Goal: Task Accomplishment & Management: Manage account settings

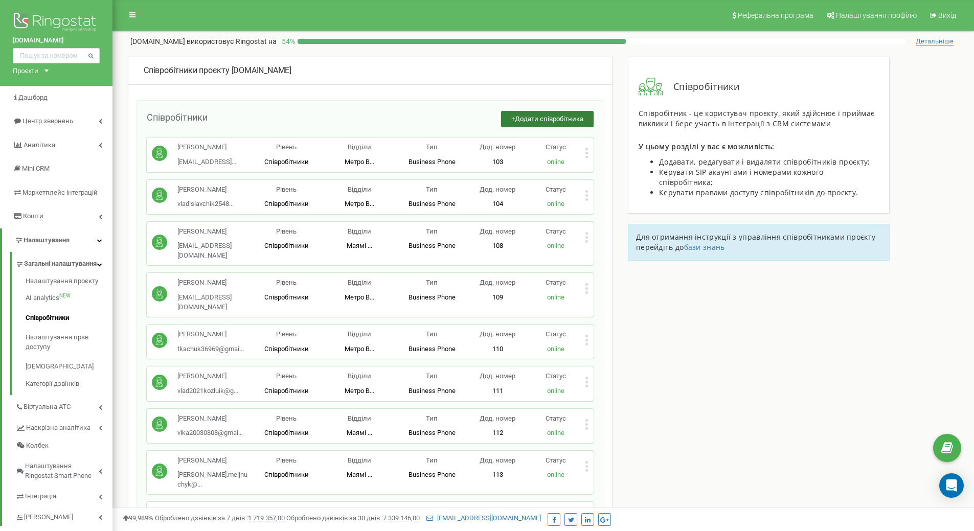
click at [579, 118] on span "Додати співробітника" at bounding box center [549, 119] width 68 height 8
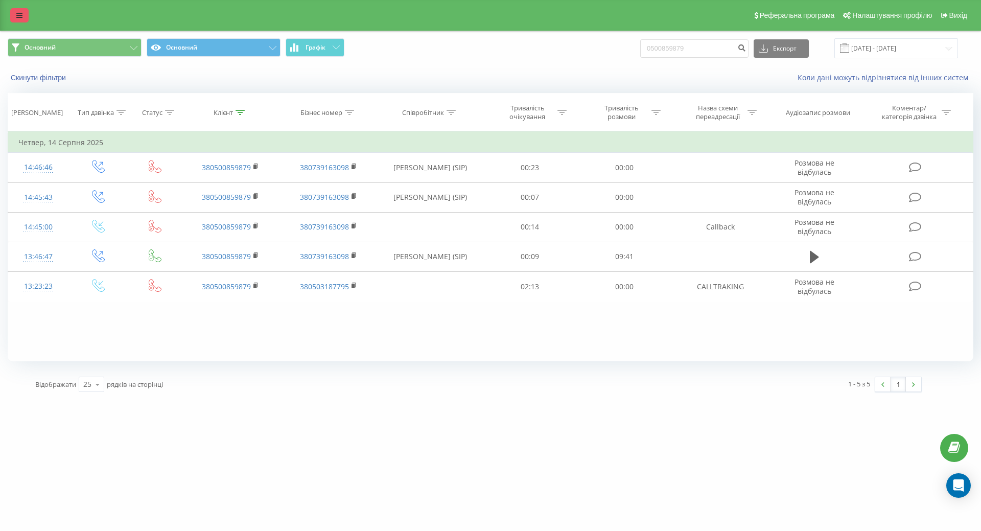
click at [17, 16] on icon at bounding box center [19, 15] width 6 height 7
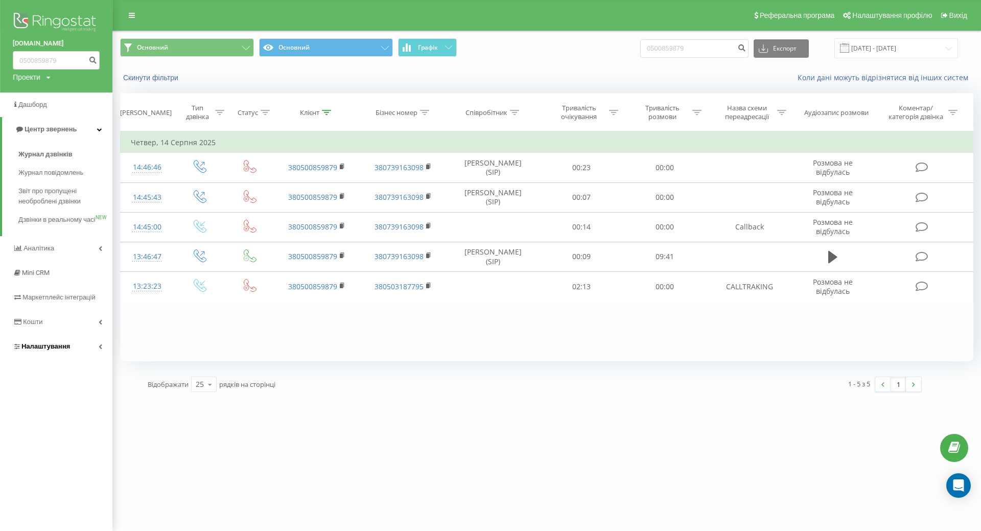
click at [59, 350] on span "Налаштування" at bounding box center [45, 346] width 49 height 8
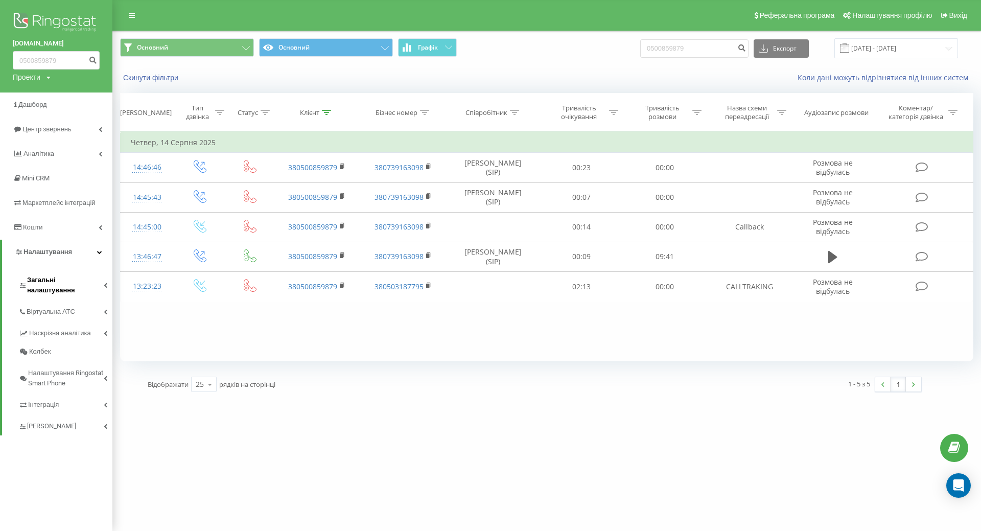
click at [93, 282] on span "Загальні налаштування" at bounding box center [65, 285] width 77 height 20
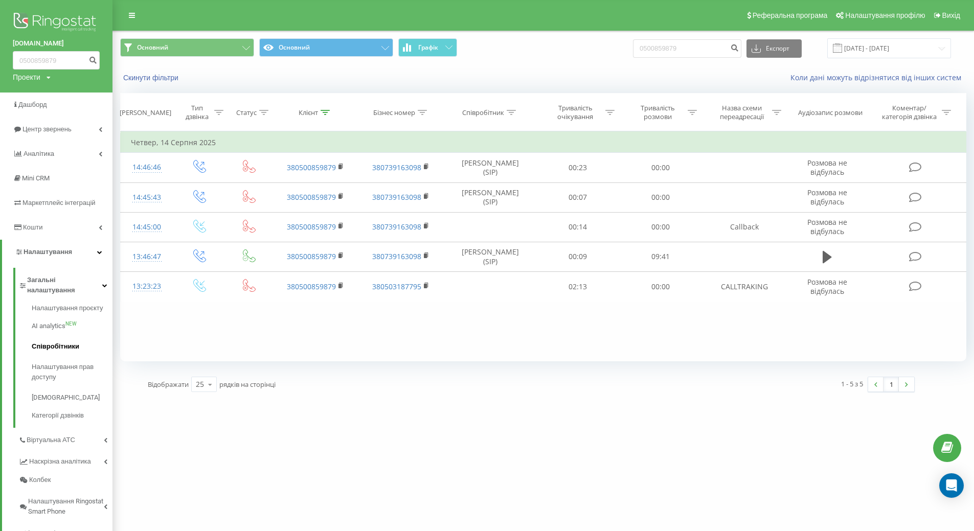
click at [78, 340] on link "Співробітники" at bounding box center [72, 346] width 81 height 20
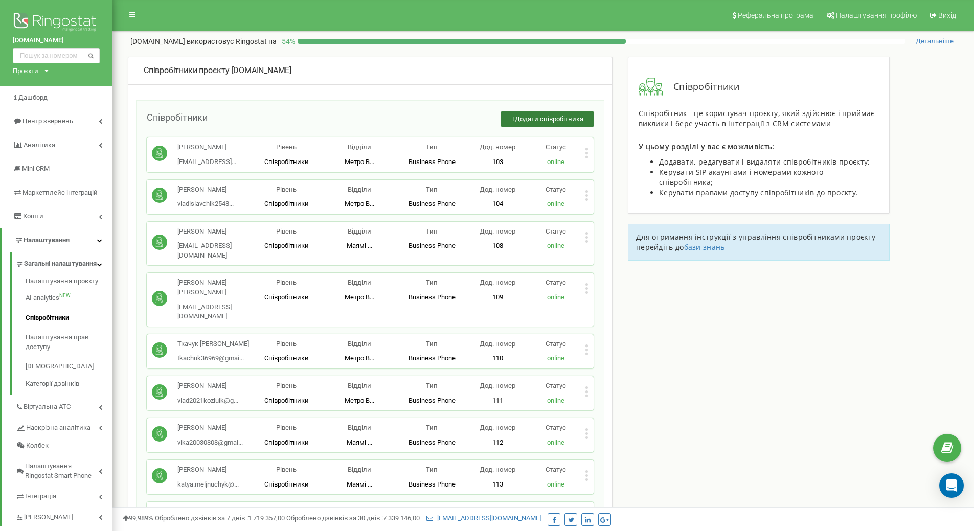
click at [525, 122] on span "Додати співробітника" at bounding box center [549, 119] width 68 height 8
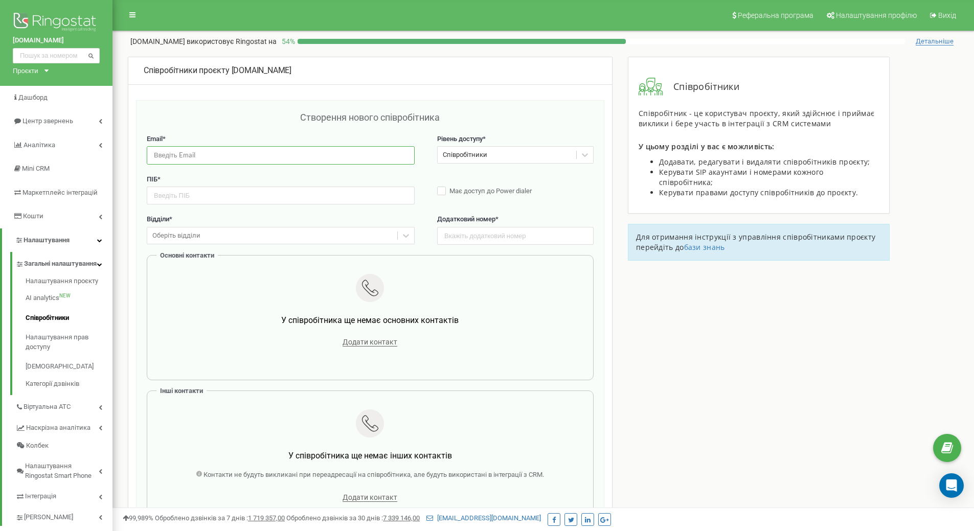
click at [258, 154] on input "email" at bounding box center [281, 155] width 268 height 18
click at [487, 238] on input "text" at bounding box center [515, 236] width 156 height 18
type input "128"
click at [213, 153] on input "email" at bounding box center [281, 155] width 268 height 18
paste input "prake123667@gmail.com"
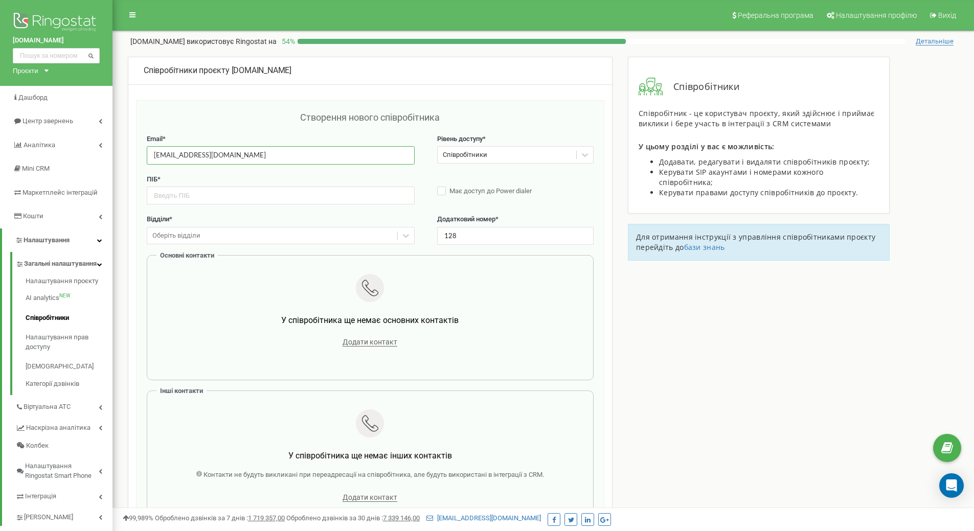
type input "prake123667@gmail.com"
click at [167, 195] on input "text" at bounding box center [281, 196] width 268 height 18
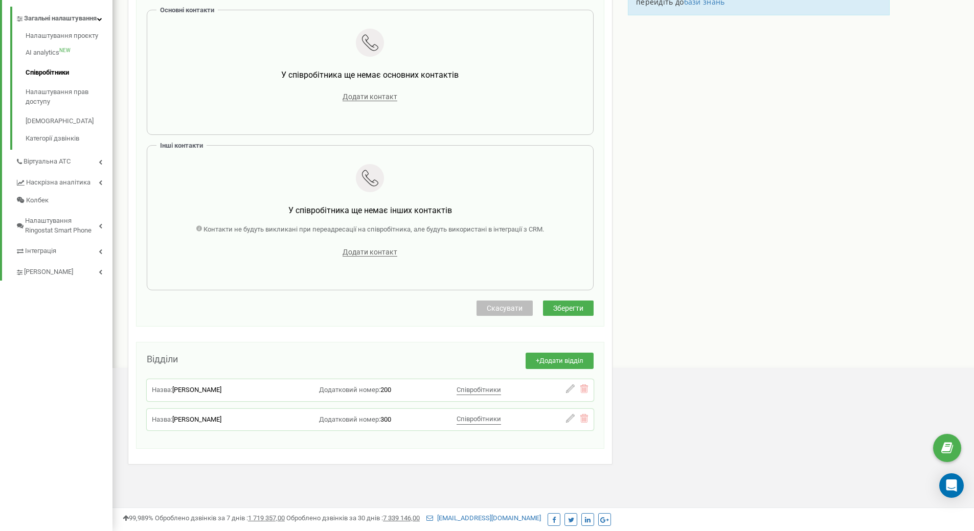
type input "Дмитро Ющенко"
click at [566, 304] on span "Зберегти" at bounding box center [568, 308] width 30 height 8
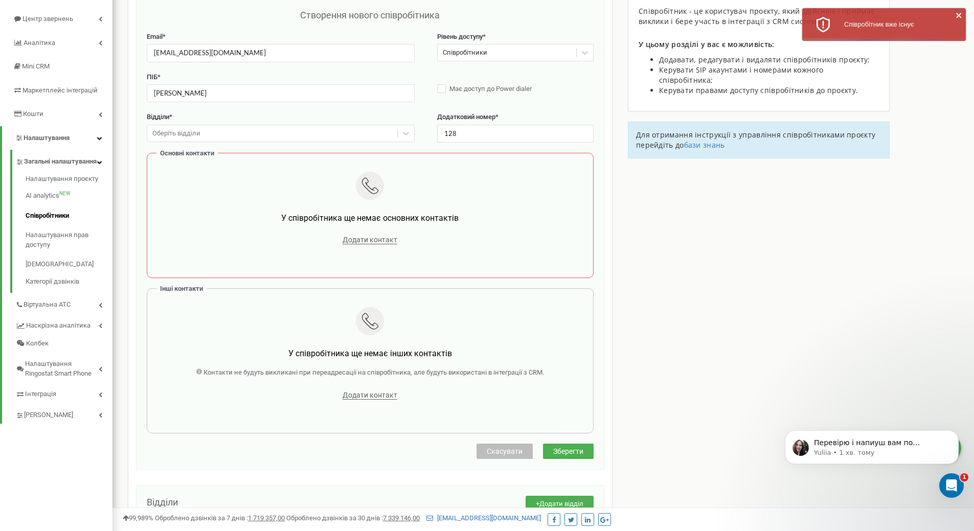
scroll to position [0, 0]
